Goal: Task Accomplishment & Management: Use online tool/utility

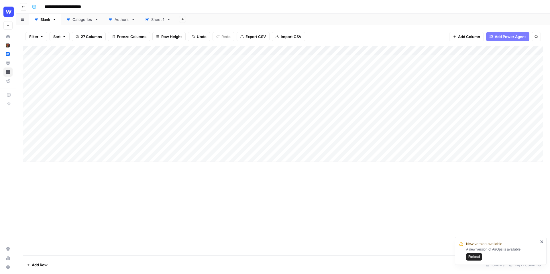
click at [159, 171] on div "Add Column" at bounding box center [283, 151] width 520 height 210
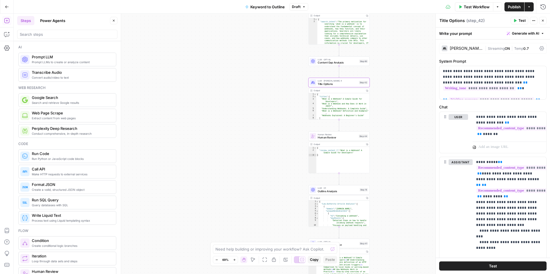
scroll to position [1014, 0]
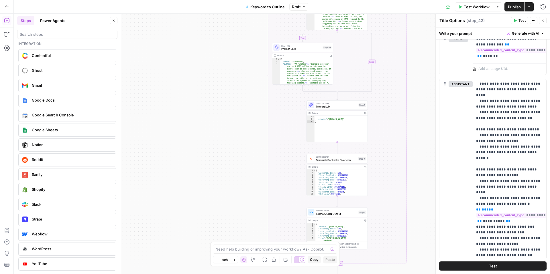
click at [541, 21] on icon "button" at bounding box center [542, 20] width 3 height 3
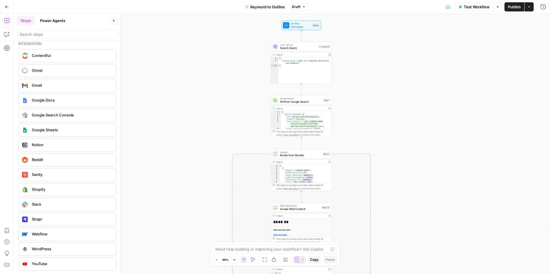
click at [44, 19] on button "Power Agents" at bounding box center [53, 20] width 32 height 9
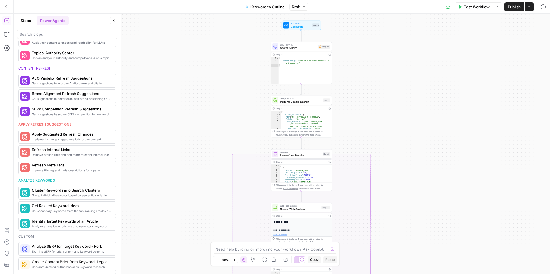
scroll to position [0, 0]
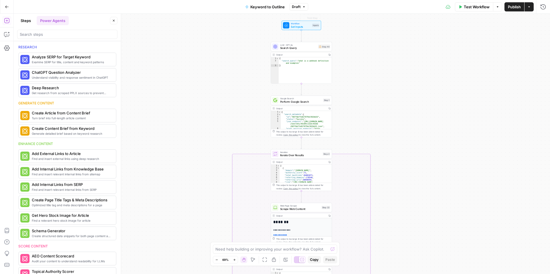
click at [347, 41] on div "true false Workflow Set Inputs Inputs Test Step LLM · GPT-4o Search Query Step …" at bounding box center [282, 144] width 536 height 260
click at [234, 260] on icon "button" at bounding box center [234, 259] width 3 height 3
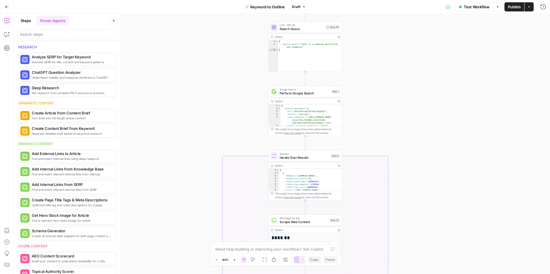
click at [382, 103] on div "true false Workflow Set Inputs Inputs LLM · GPT-4o Search Query Step 40 Output …" at bounding box center [282, 144] width 536 height 260
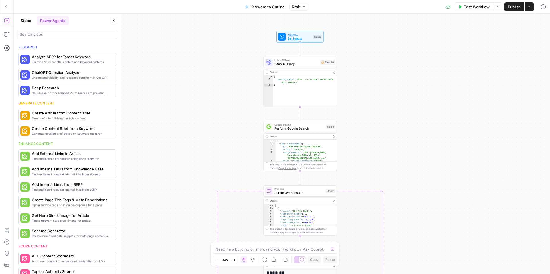
drag, startPoint x: 382, startPoint y: 103, endPoint x: 377, endPoint y: 139, distance: 35.6
click at [377, 139] on div "true false Workflow Set Inputs Inputs LLM · GPT-4o Search Query Step 40 Output …" at bounding box center [282, 144] width 536 height 260
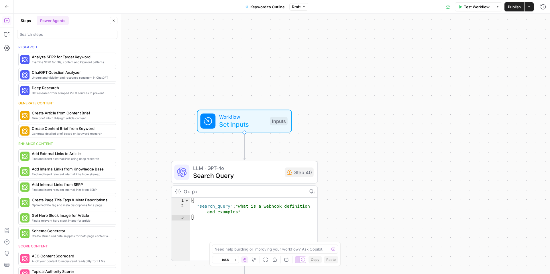
drag, startPoint x: 377, startPoint y: 60, endPoint x: 398, endPoint y: 251, distance: 192.1
click at [398, 251] on div "true false Workflow Set Inputs Inputs LLM · GPT-4o Search Query Step 40 Output …" at bounding box center [282, 144] width 536 height 260
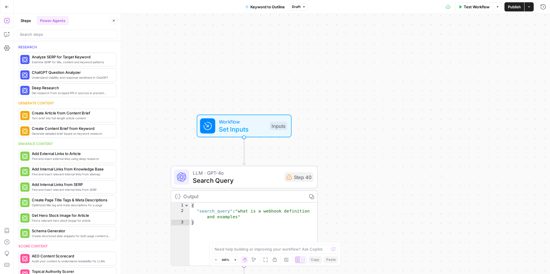
click at [213, 261] on button "Zoom Out" at bounding box center [215, 259] width 7 height 7
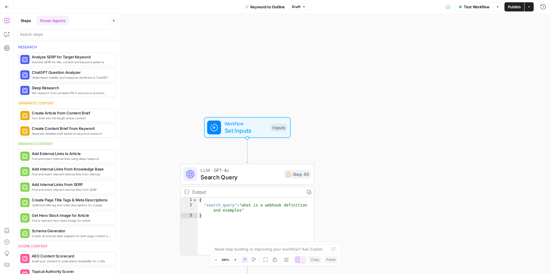
click at [213, 261] on button "Zoom Out" at bounding box center [215, 259] width 7 height 7
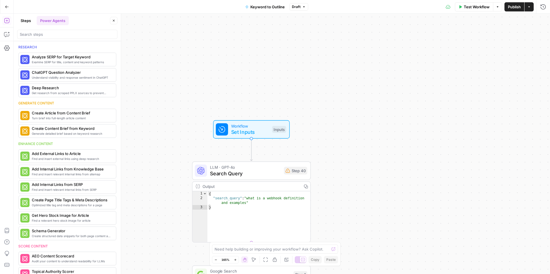
click at [213, 261] on button "Zoom Out" at bounding box center [215, 259] width 7 height 7
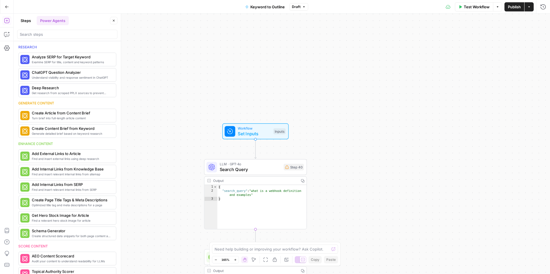
click at [213, 261] on button "Zoom Out" at bounding box center [215, 259] width 7 height 7
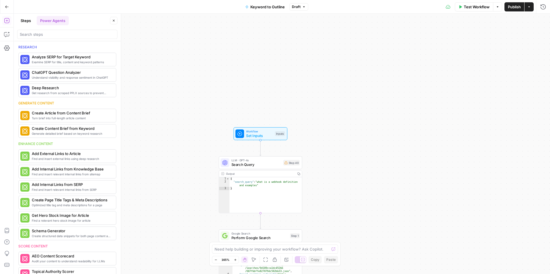
click at [213, 261] on button "Zoom Out" at bounding box center [215, 259] width 7 height 7
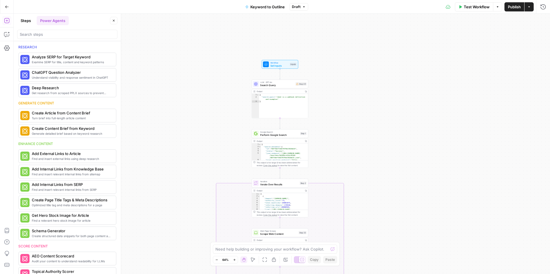
drag, startPoint x: 316, startPoint y: 191, endPoint x: 329, endPoint y: 118, distance: 74.7
click at [329, 118] on div "true false Workflow Set Inputs Inputs LLM · GPT-4o Search Query Step 40 Output …" at bounding box center [282, 144] width 536 height 260
click at [234, 261] on icon "button" at bounding box center [234, 259] width 3 height 3
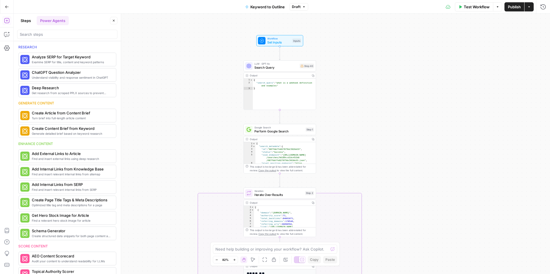
click at [116, 21] on button "Close" at bounding box center [113, 20] width 7 height 7
